Goal: Task Accomplishment & Management: Manage account settings

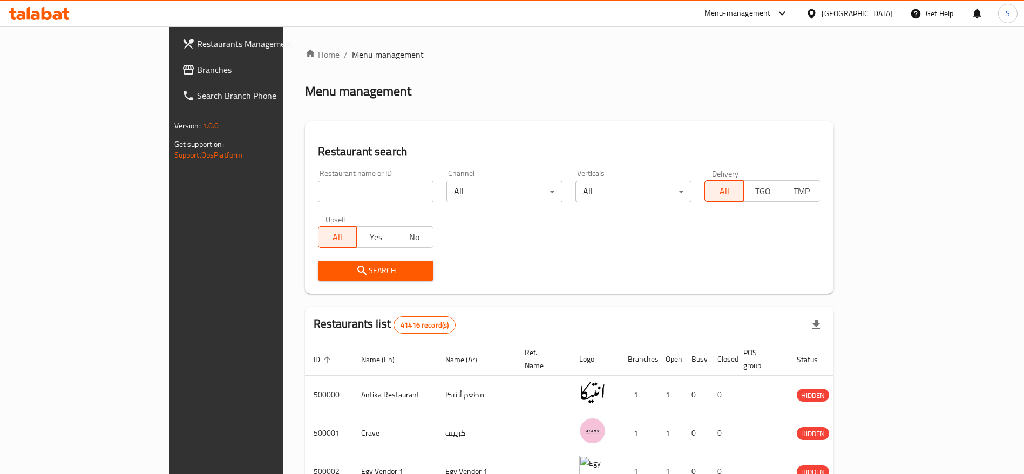
click at [354, 190] on input "search" at bounding box center [376, 192] width 116 height 22
click at [389, 141] on div "Restaurant search Restaurant name or ID Restaurant name or ID Channel All ​ Ver…" at bounding box center [569, 207] width 529 height 172
click at [352, 177] on div "Restaurant name or ID Restaurant name or ID" at bounding box center [376, 185] width 116 height 33
click at [350, 186] on input "search" at bounding box center [376, 192] width 116 height 22
type input "Mama Kitchen"
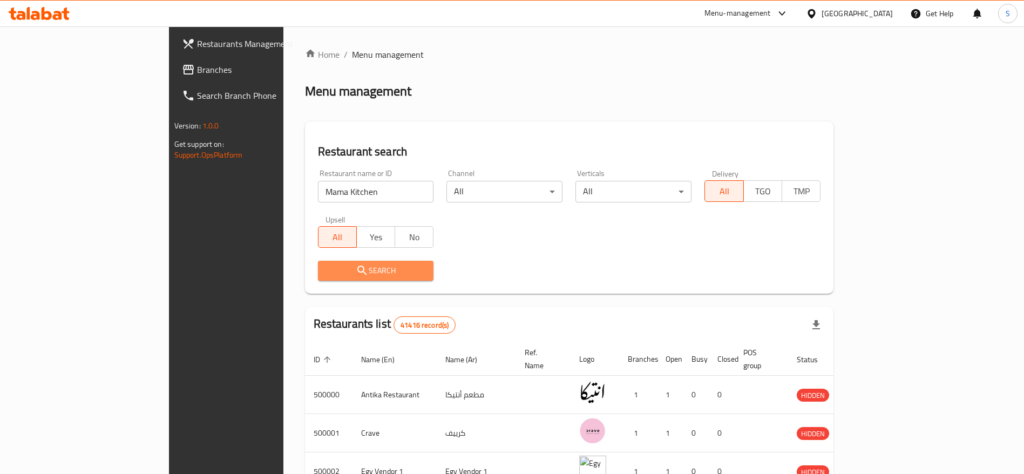
click at [340, 269] on span "Search" at bounding box center [376, 270] width 99 height 13
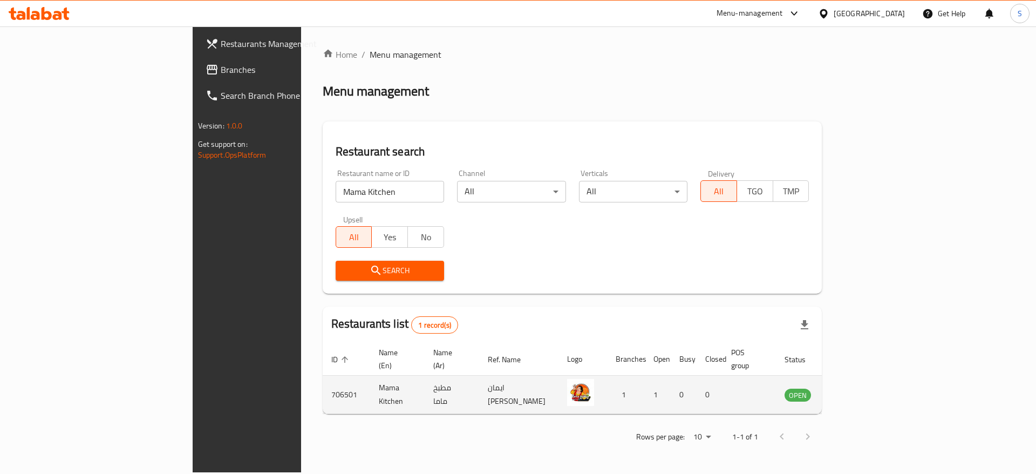
click at [854, 391] on icon "enhanced table" at bounding box center [848, 395] width 12 height 9
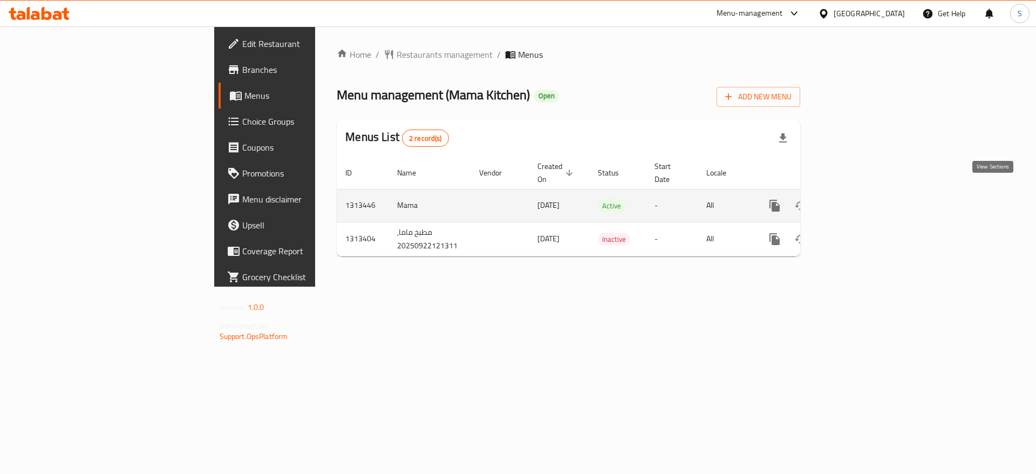
click at [866, 200] on link "enhanced table" at bounding box center [853, 206] width 26 height 26
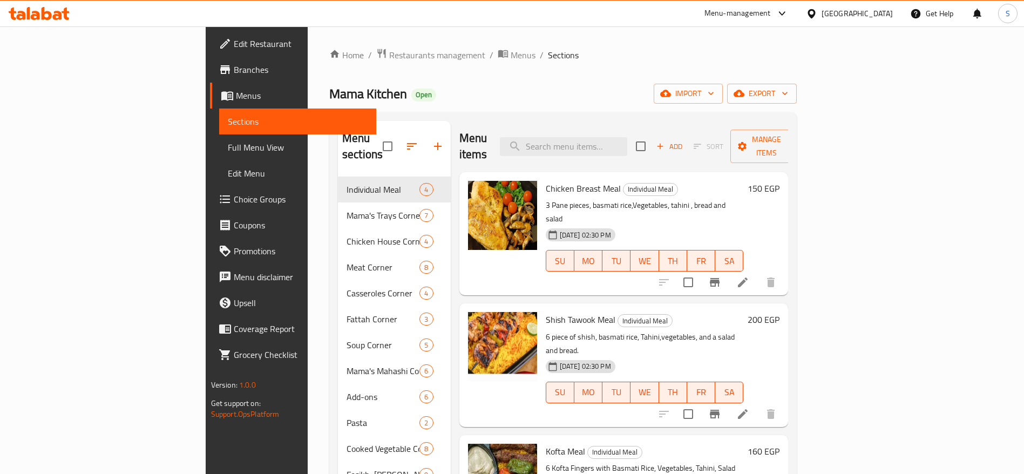
click at [789, 268] on div "Menu items Add Sort Manage items Chicken Breast Meal Individual Meal 3 Pane pie…" at bounding box center [620, 358] width 338 height 474
click at [722, 110] on div "Home / Restaurants management / Menus / Sections Mama Kitchen Open import expor…" at bounding box center [562, 325] width 467 height 555
click at [604, 92] on div "Mama Kitchen Open import export" at bounding box center [562, 94] width 467 height 20
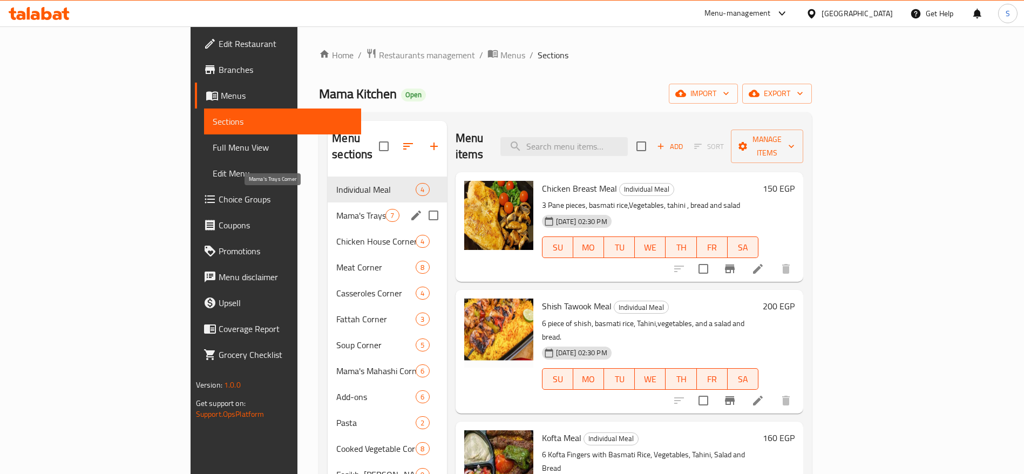
click at [336, 209] on span "Mama's Trays Corner" at bounding box center [360, 215] width 49 height 13
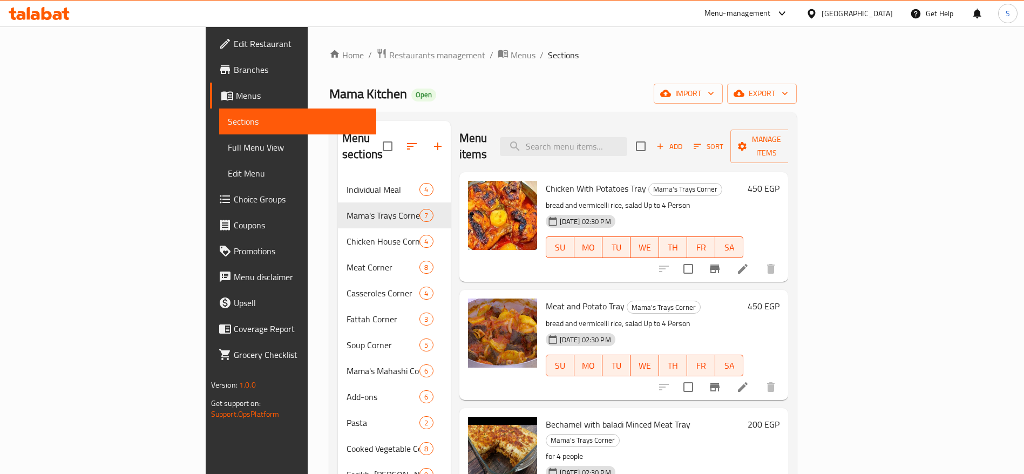
click at [500, 114] on div "Menu sections Individual Meal 4 Mama's Trays Corner 7 Chicken House Corner 4 Me…" at bounding box center [562, 357] width 467 height 491
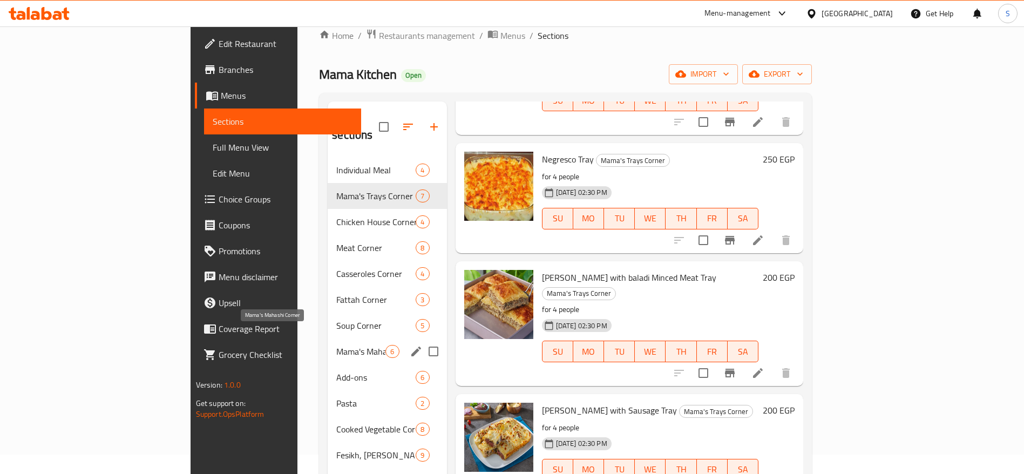
scroll to position [151, 0]
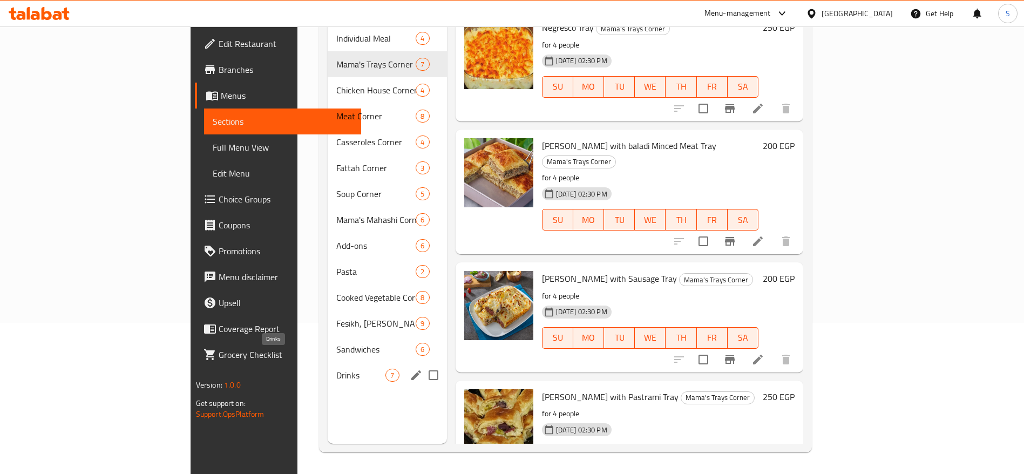
click at [336, 369] on span "Drinks" at bounding box center [360, 375] width 49 height 13
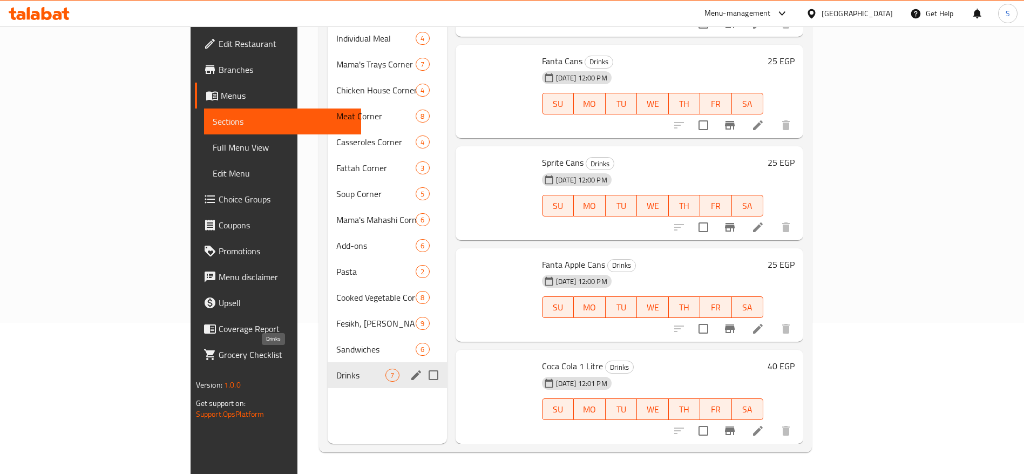
scroll to position [266, 0]
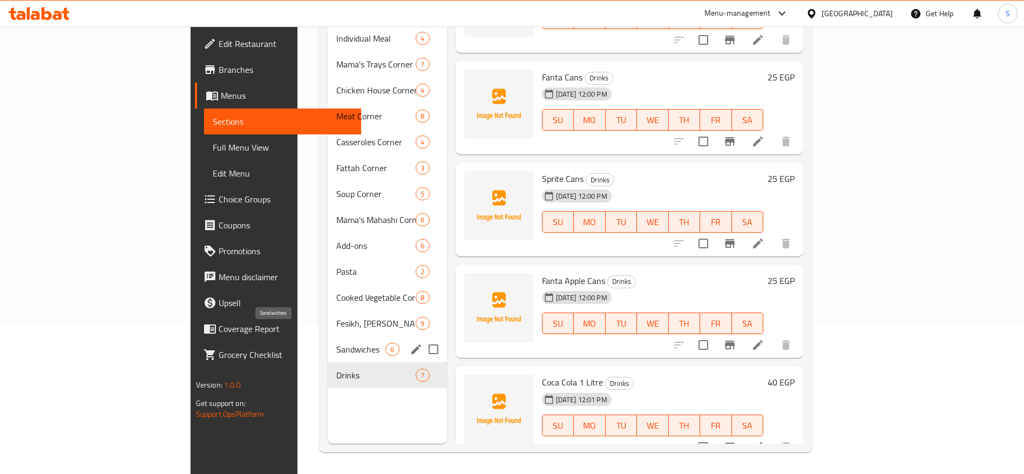
click at [336, 343] on span "Sandwiches" at bounding box center [360, 349] width 49 height 13
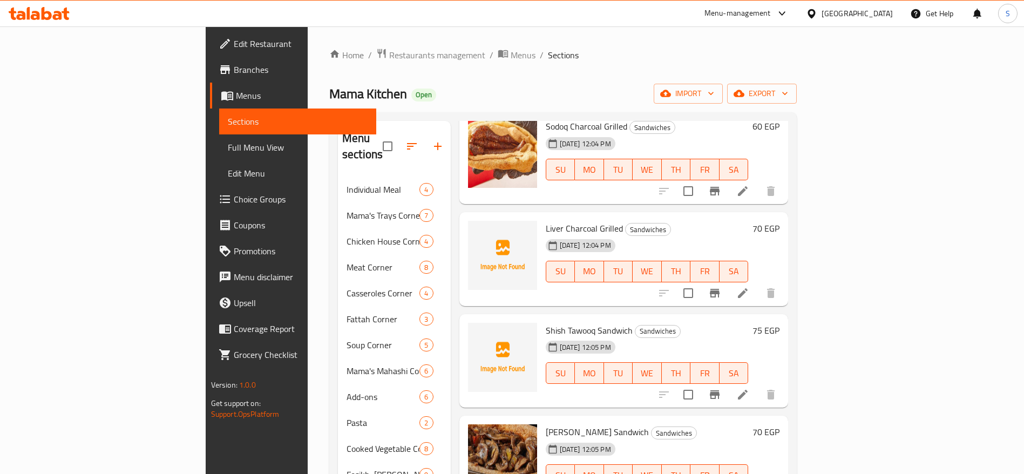
scroll to position [151, 0]
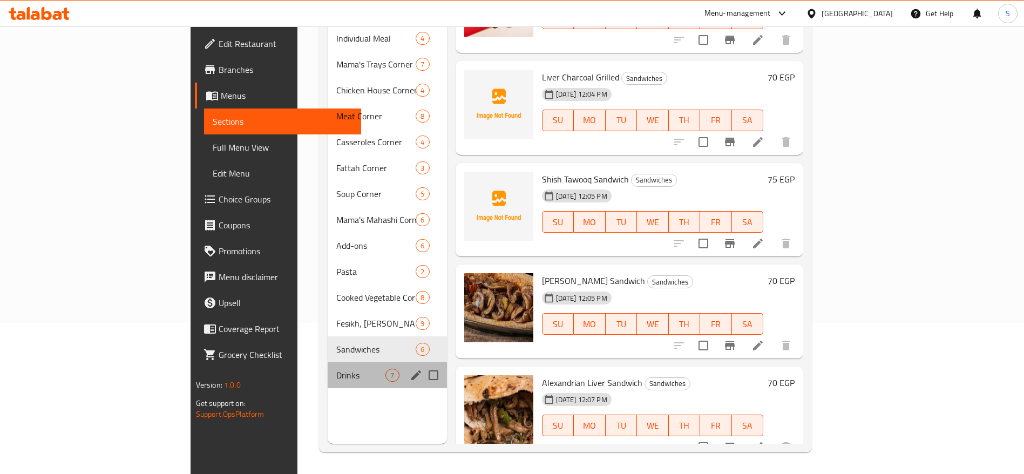
click at [328, 362] on div "Drinks 7" at bounding box center [387, 375] width 119 height 26
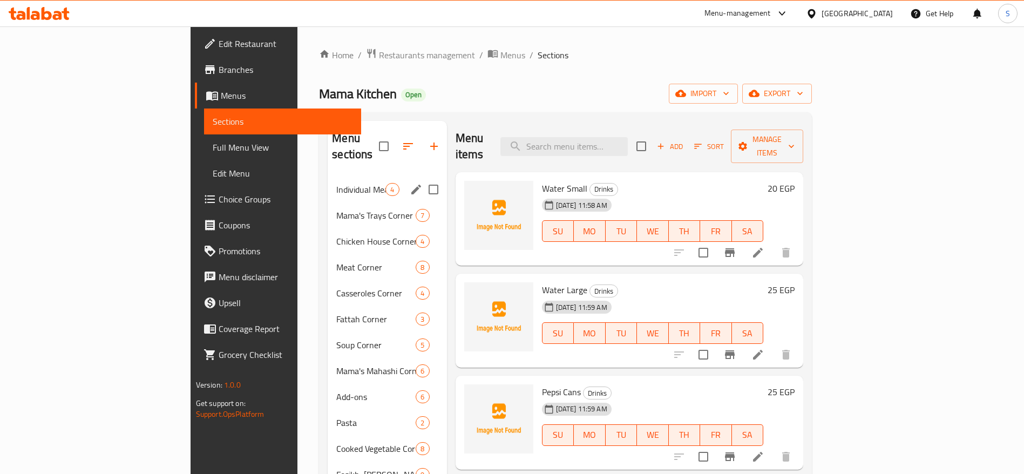
click at [336, 183] on span "Individual Meal" at bounding box center [360, 189] width 49 height 13
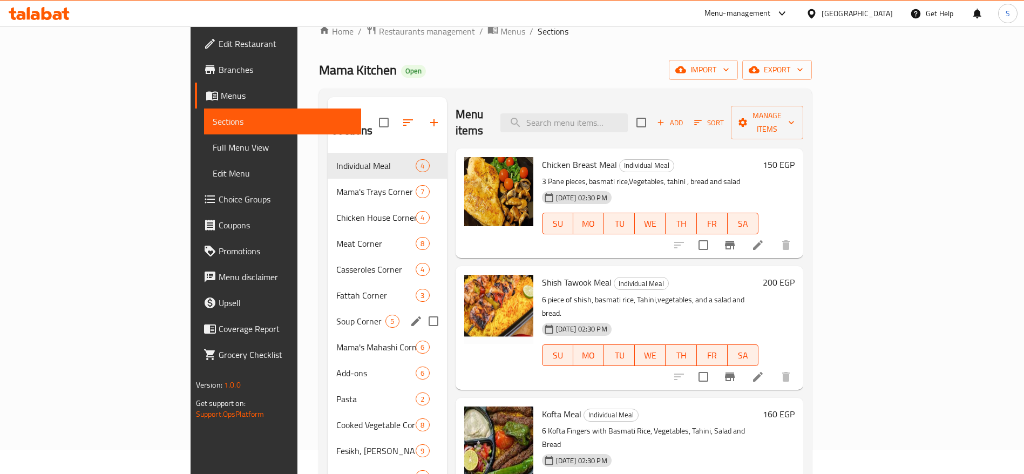
scroll to position [16, 0]
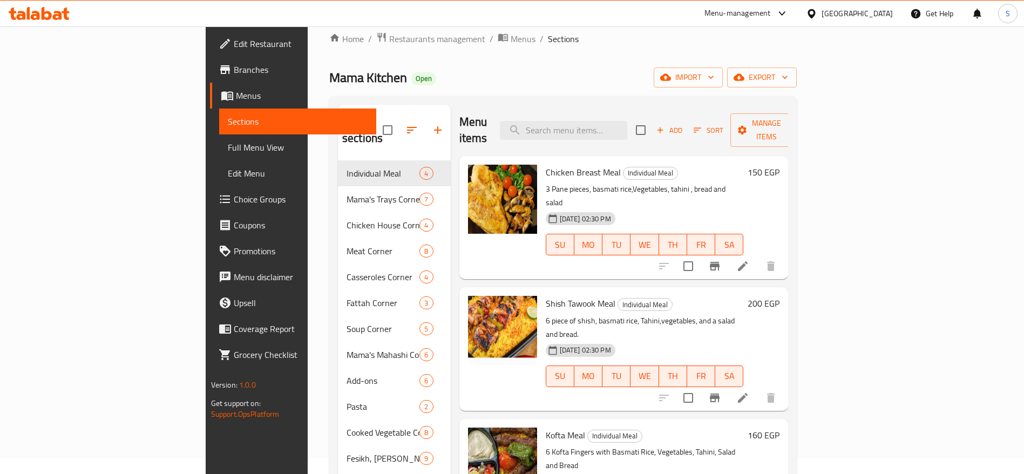
click at [468, 89] on div "Home / Restaurants management / Menus / Sections Mama Kitchen Open import expor…" at bounding box center [562, 309] width 467 height 555
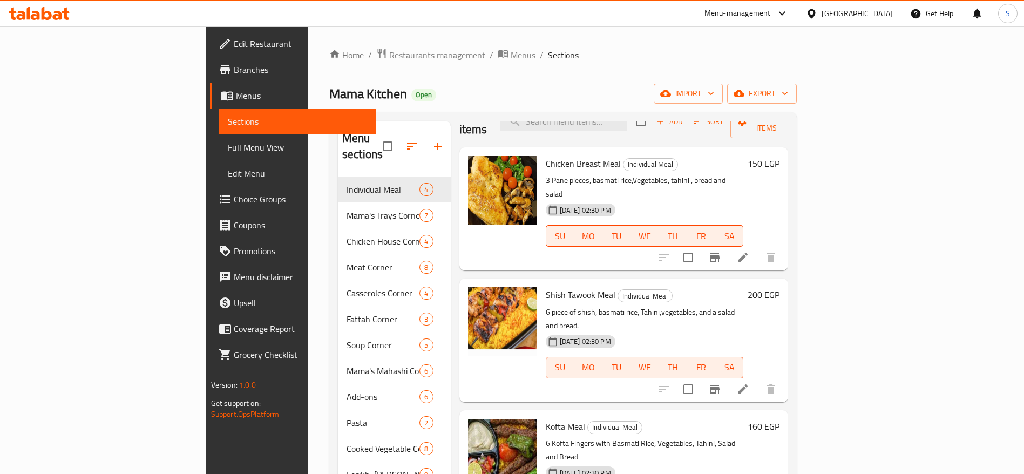
scroll to position [0, 0]
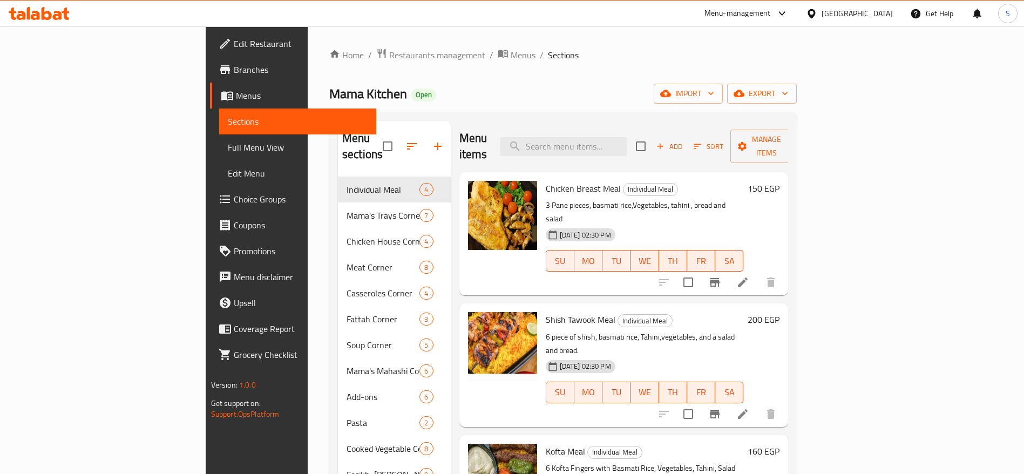
click at [707, 64] on div "Home / Restaurants management / Menus / Sections Mama Kitchen Open import expor…" at bounding box center [562, 325] width 467 height 555
click at [564, 58] on ol "Home / Restaurants management / Menus / Sections" at bounding box center [562, 55] width 467 height 14
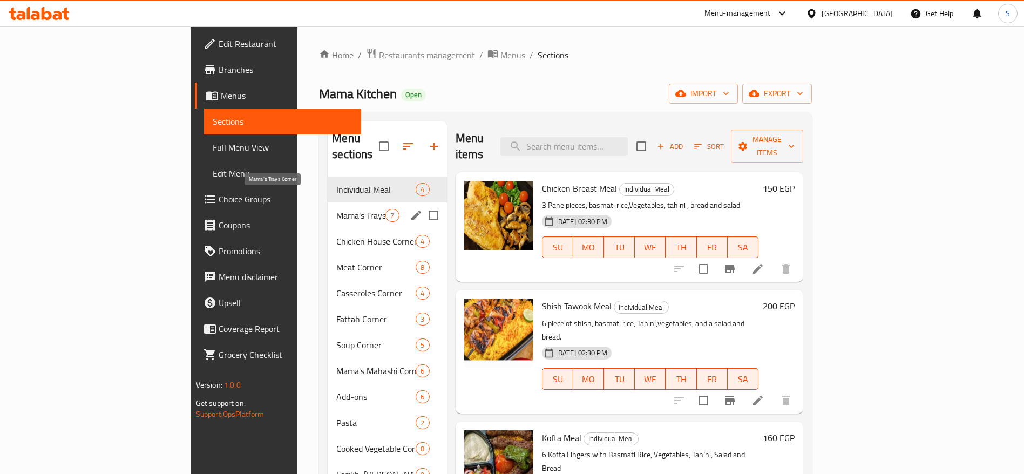
click at [336, 209] on span "Mama's Trays Corner" at bounding box center [360, 215] width 49 height 13
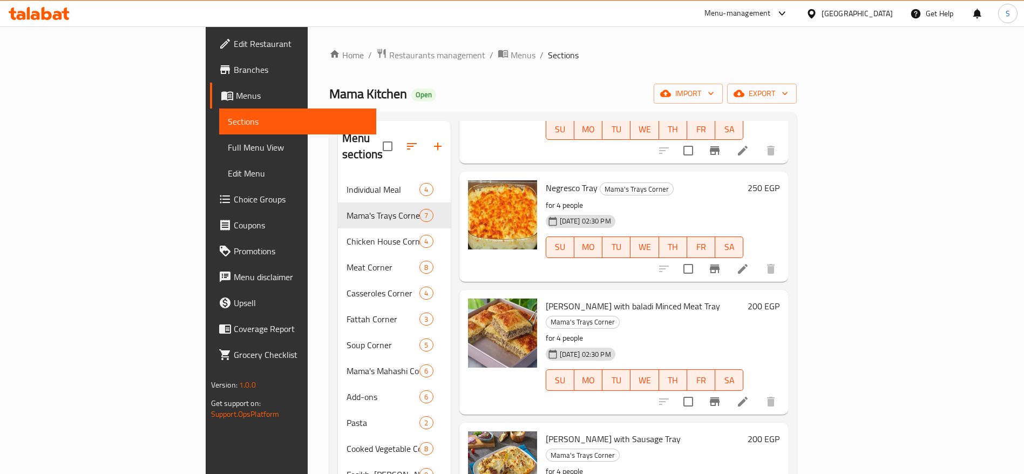
scroll to position [378, 0]
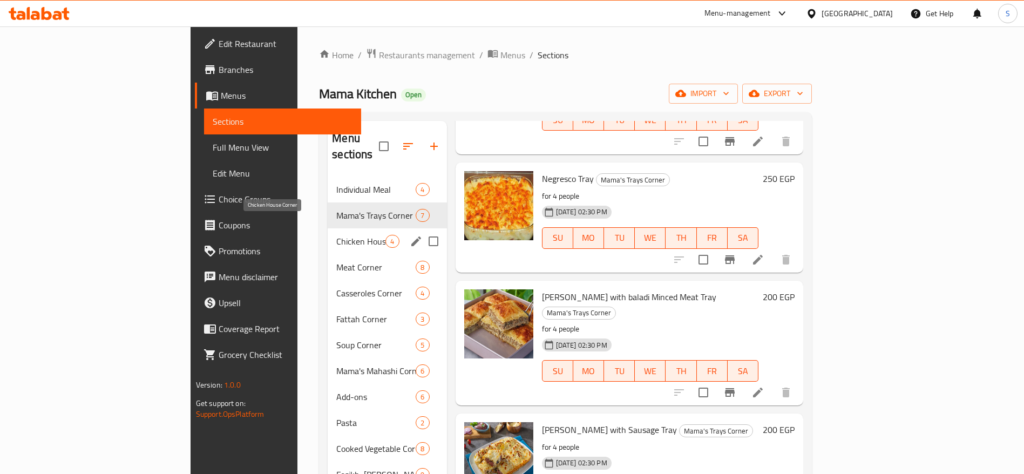
click at [336, 235] on span "Chicken House Corner" at bounding box center [360, 241] width 49 height 13
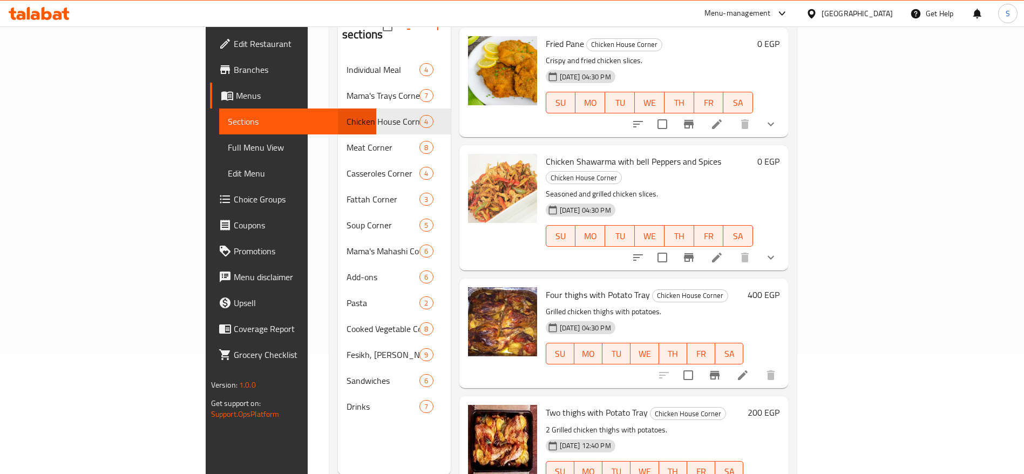
scroll to position [151, 0]
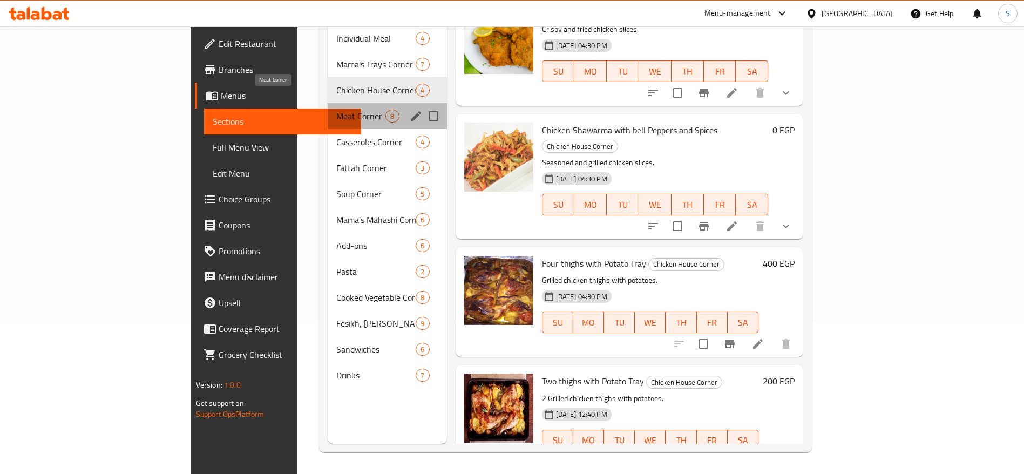
click at [336, 110] on span "Meat Corner" at bounding box center [360, 116] width 49 height 13
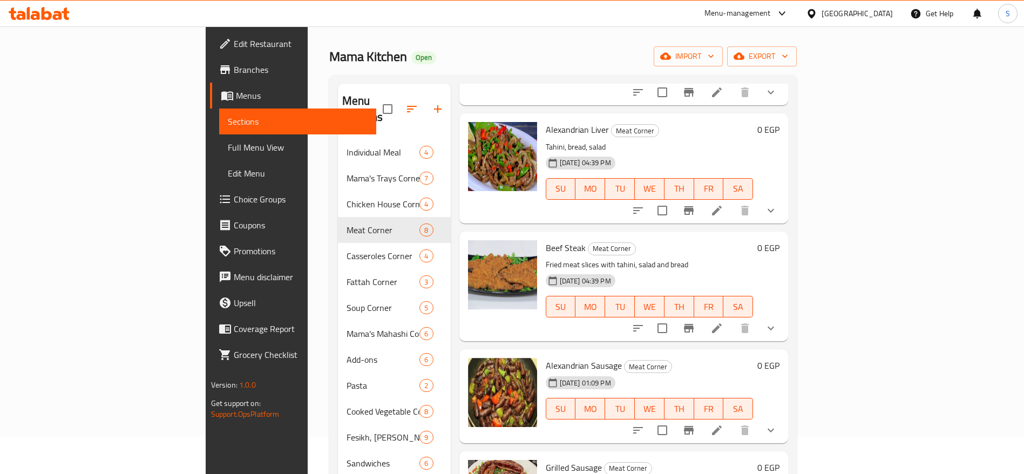
scroll to position [448, 0]
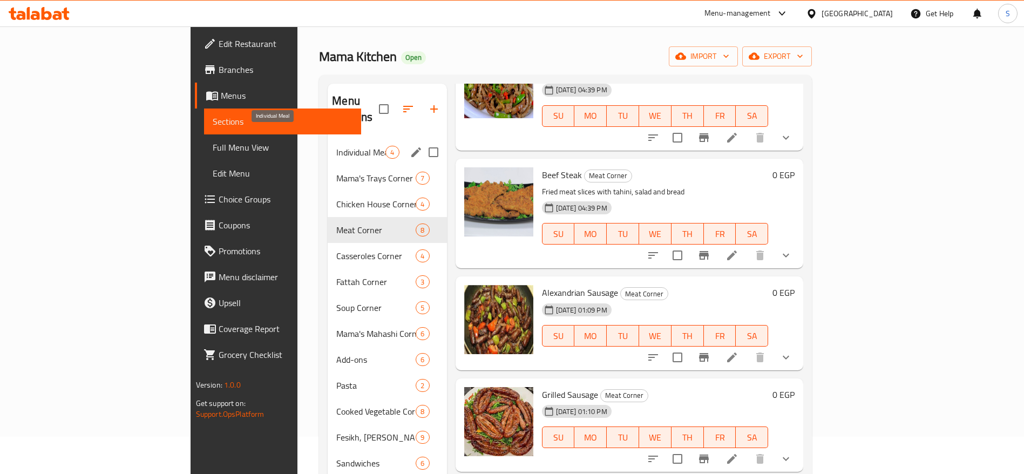
click at [336, 146] on span "Individual Meal" at bounding box center [360, 152] width 49 height 13
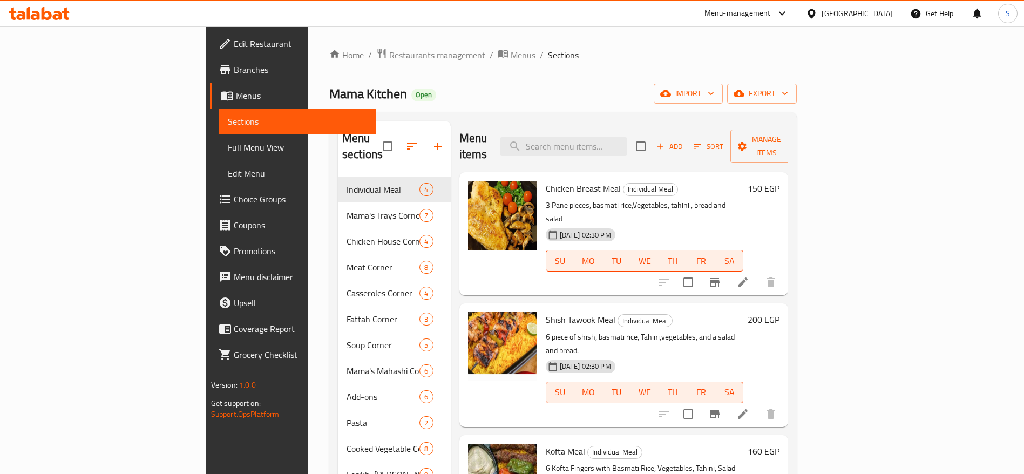
click at [437, 77] on div "Home / Restaurants management / Menus / Sections Mama Kitchen Open import expor…" at bounding box center [562, 325] width 467 height 555
click at [511, 56] on span "Menus" at bounding box center [523, 55] width 25 height 13
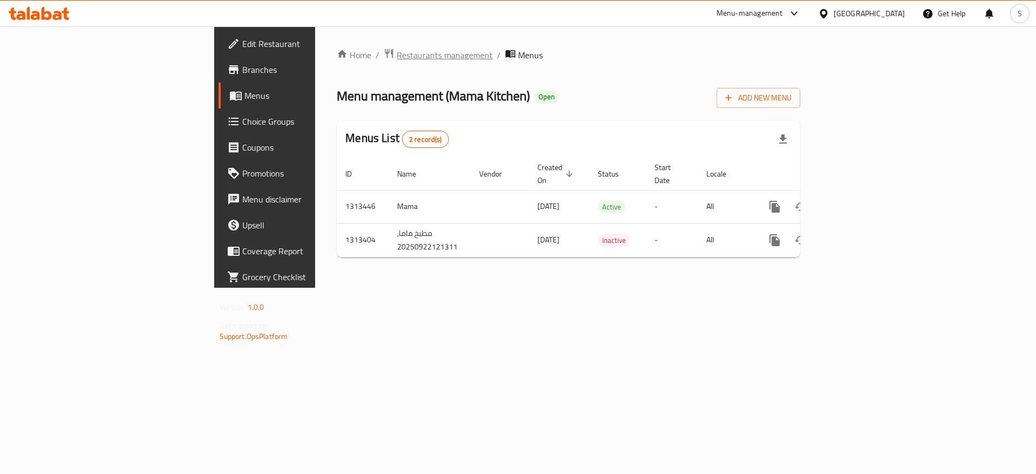
click at [397, 55] on span "Restaurants management" at bounding box center [445, 55] width 96 height 13
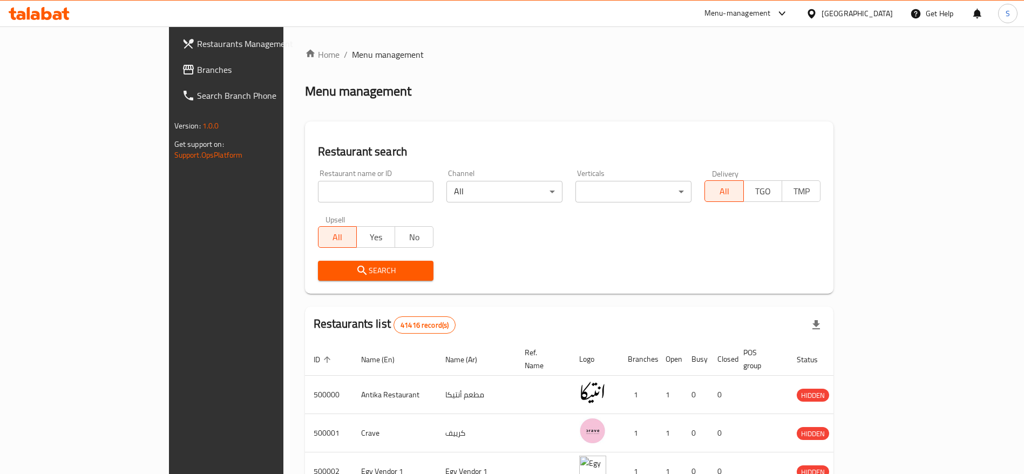
click at [318, 201] on input "search" at bounding box center [376, 192] width 116 height 22
click at [318, 277] on button "Search" at bounding box center [376, 271] width 116 height 20
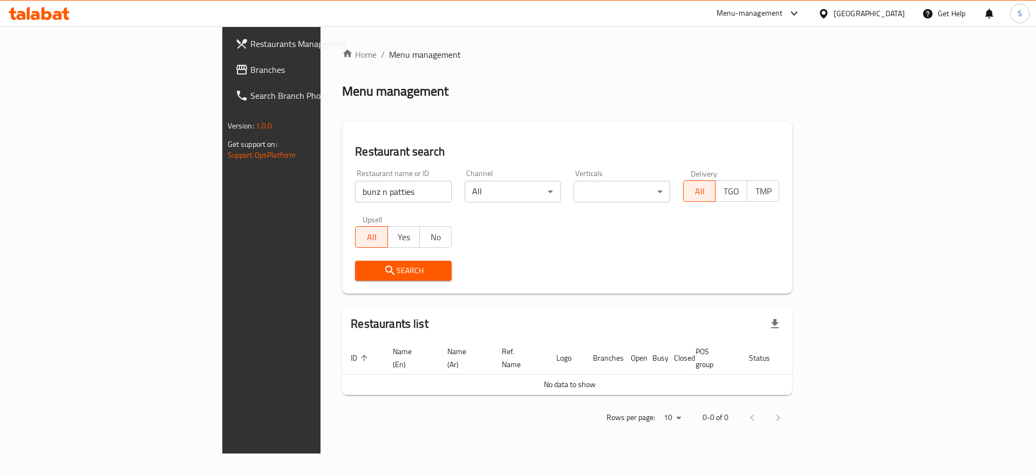
click at [355, 200] on input "bunz n patties" at bounding box center [403, 192] width 97 height 22
click button "Search" at bounding box center [403, 271] width 97 height 20
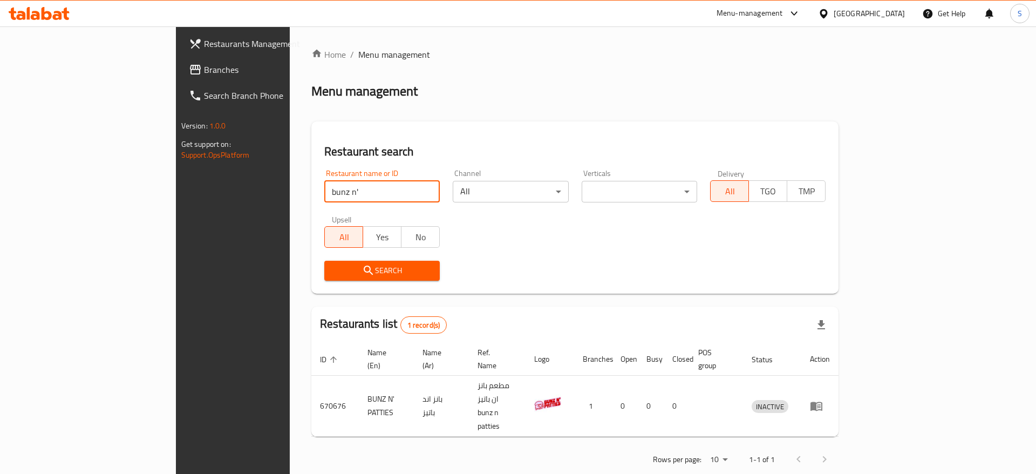
click at [328, 188] on input "bunz n'" at bounding box center [381, 192] width 115 height 22
type input "bunz"
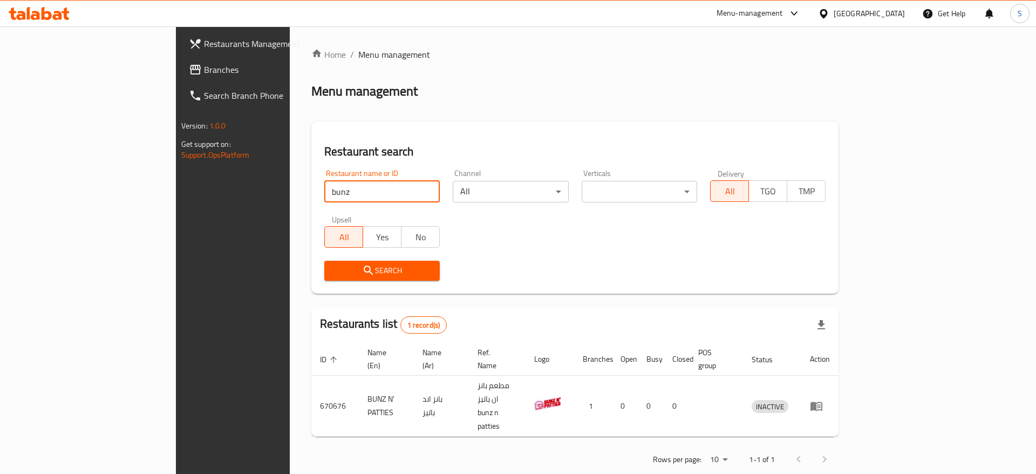
click button "Search" at bounding box center [381, 271] width 115 height 20
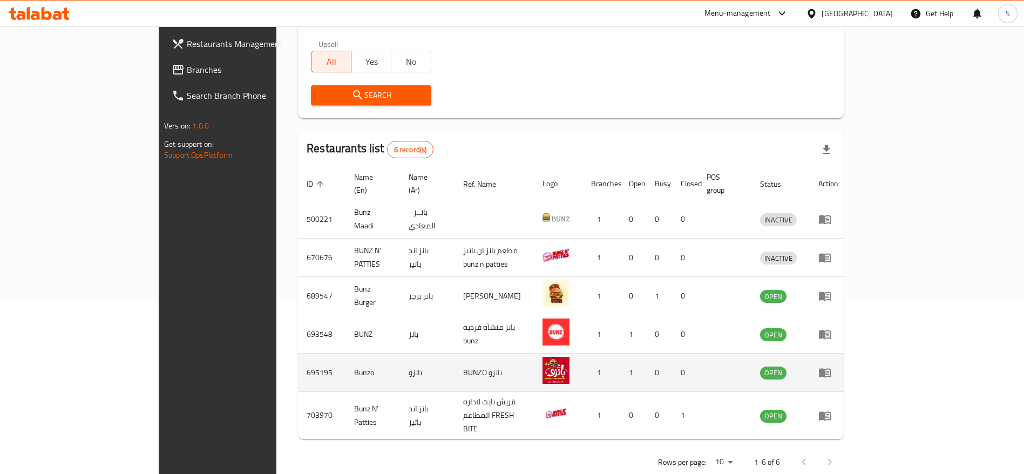
scroll to position [178, 0]
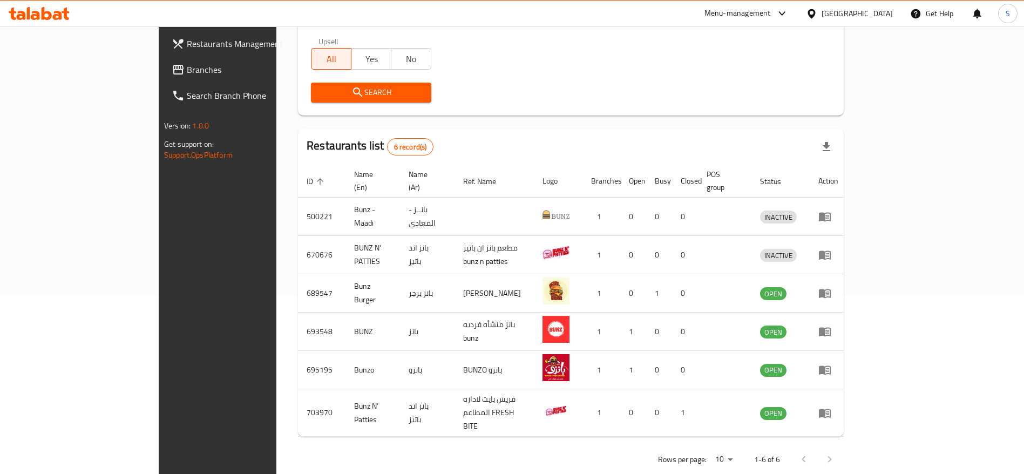
click at [842, 446] on div at bounding box center [817, 459] width 52 height 26
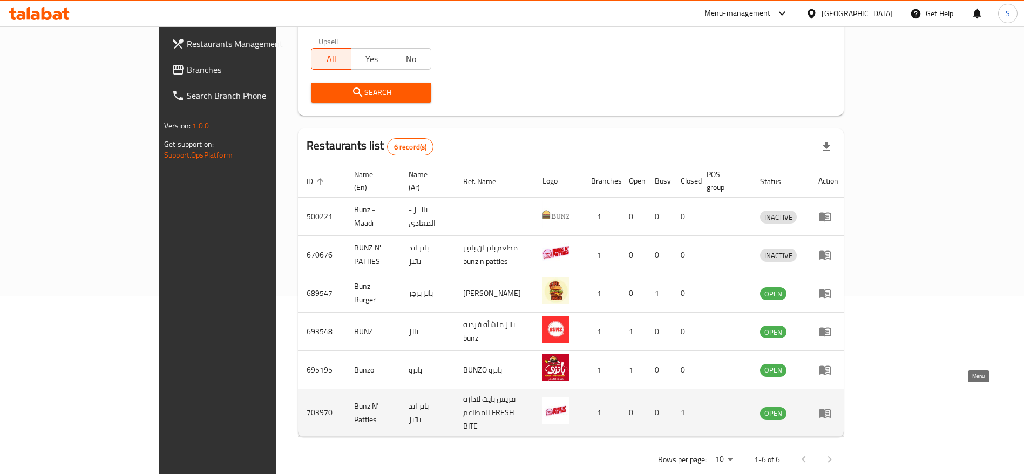
click at [831, 409] on icon "enhanced table" at bounding box center [825, 413] width 12 height 9
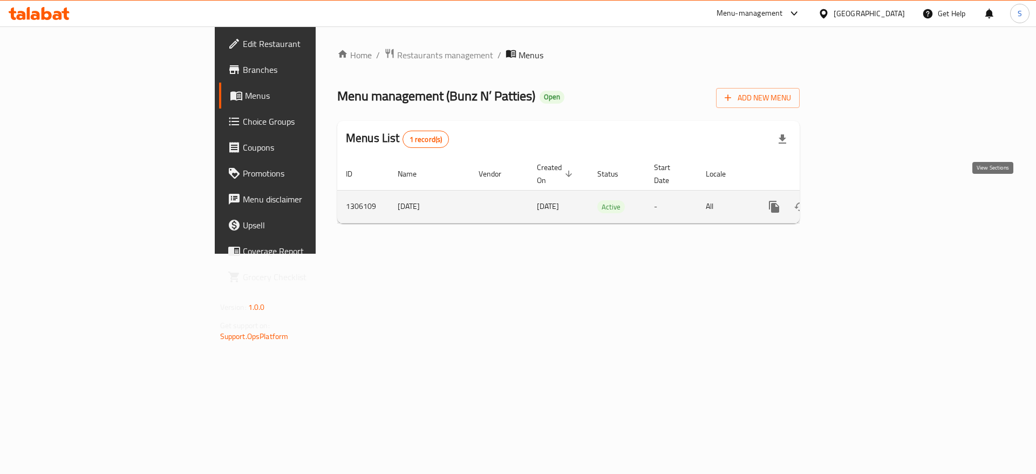
click at [859, 200] on icon "enhanced table" at bounding box center [852, 206] width 13 height 13
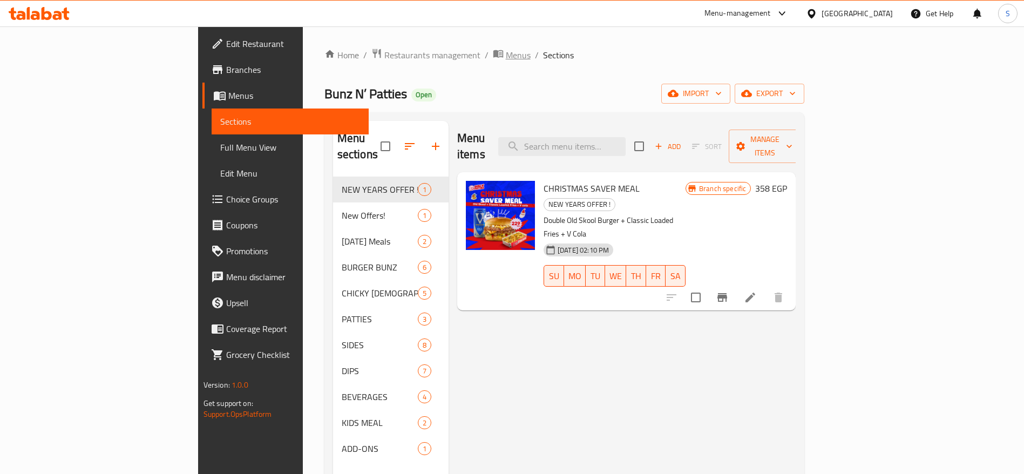
click at [506, 53] on span "Menus" at bounding box center [518, 55] width 25 height 13
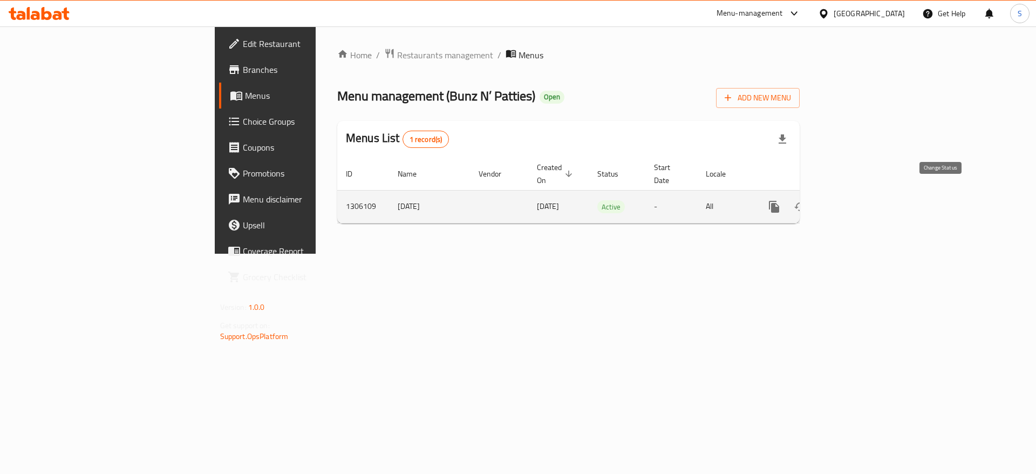
click at [807, 200] on icon "enhanced table" at bounding box center [800, 206] width 13 height 13
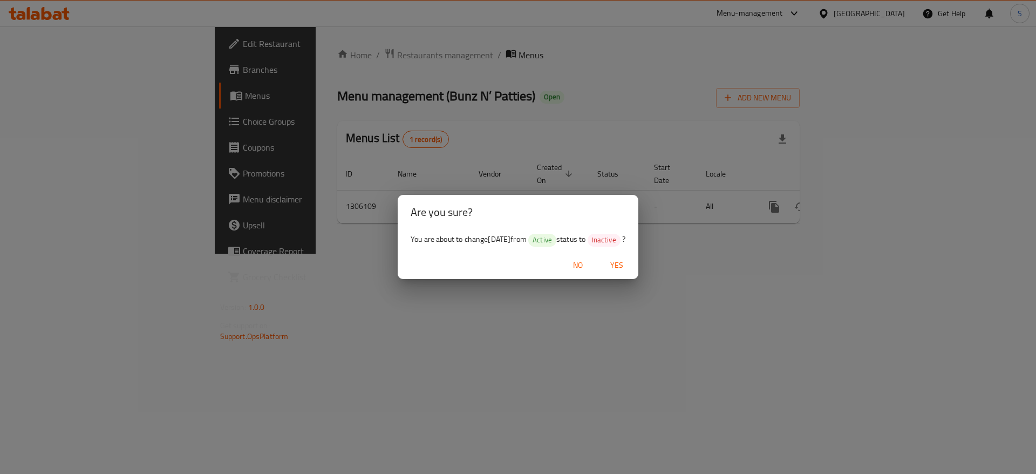
click at [591, 266] on span "No" at bounding box center [578, 265] width 26 height 13
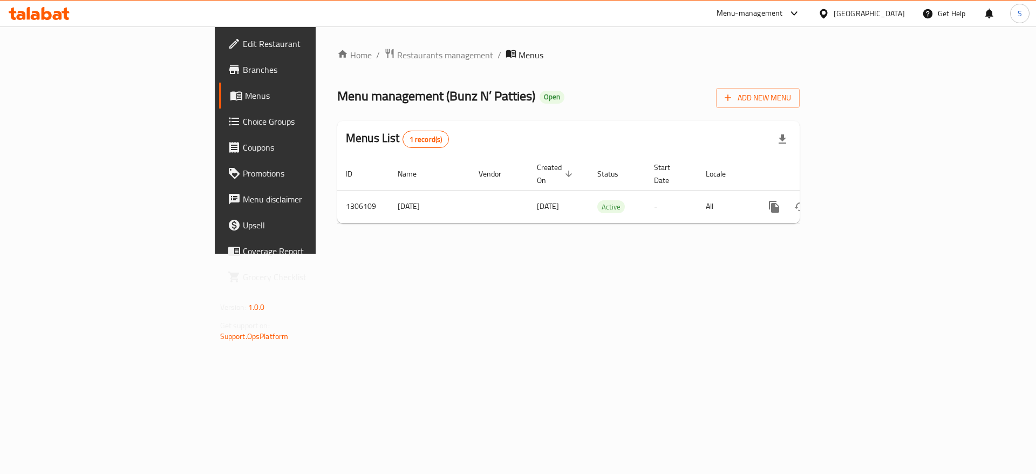
click at [778, 254] on div "Home / Restaurants management / Menus Menu management ( Bunz N’ Patties ) Open …" at bounding box center [569, 139] width 506 height 227
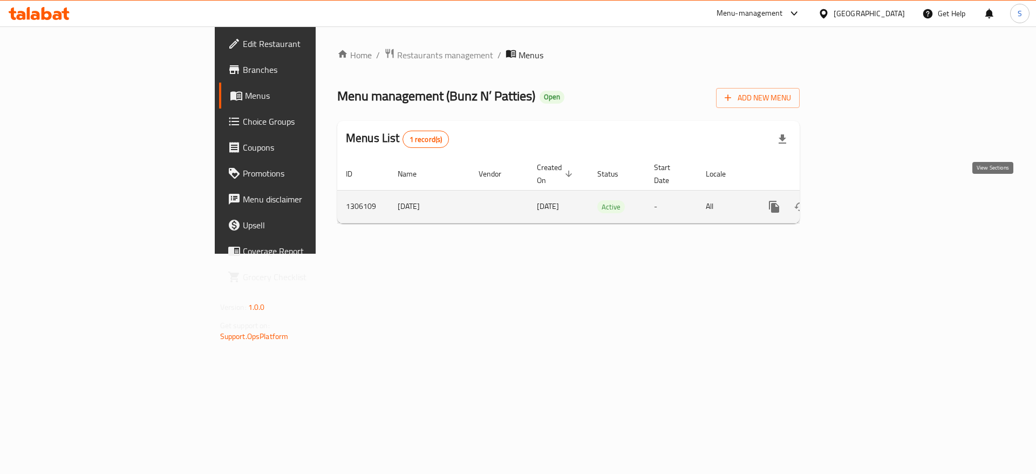
click at [865, 195] on link "enhanced table" at bounding box center [852, 207] width 26 height 26
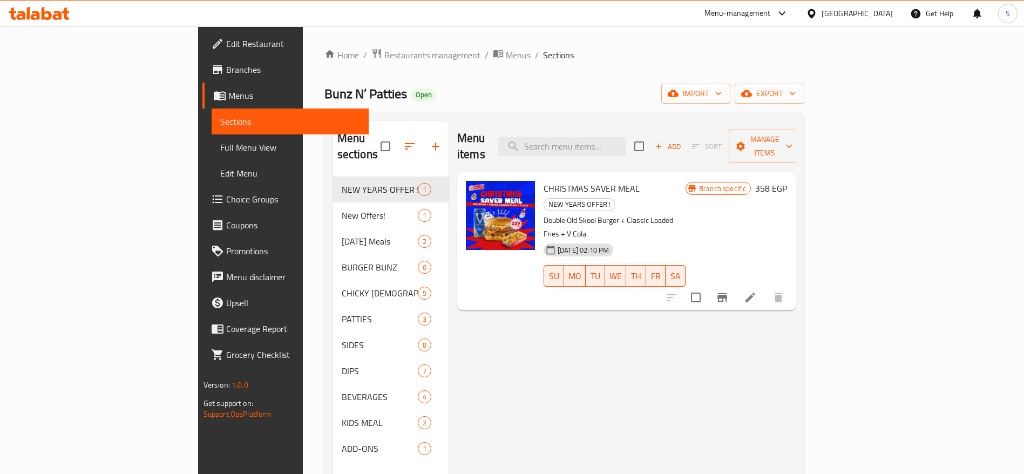
click at [226, 69] on span "Branches" at bounding box center [293, 69] width 134 height 13
